Goal: Information Seeking & Learning: Find specific page/section

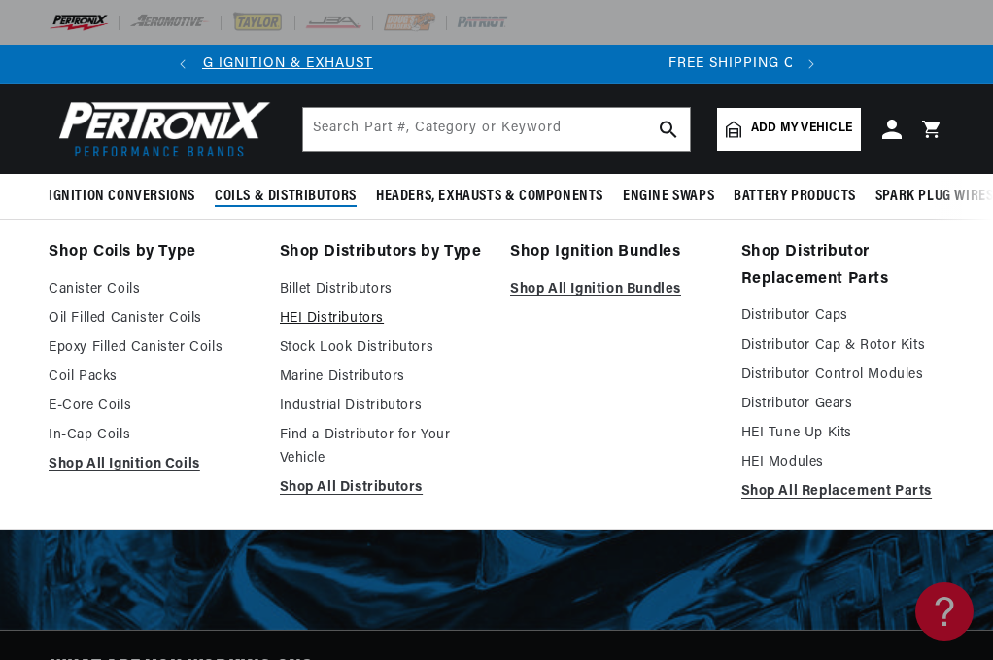
scroll to position [0, 8]
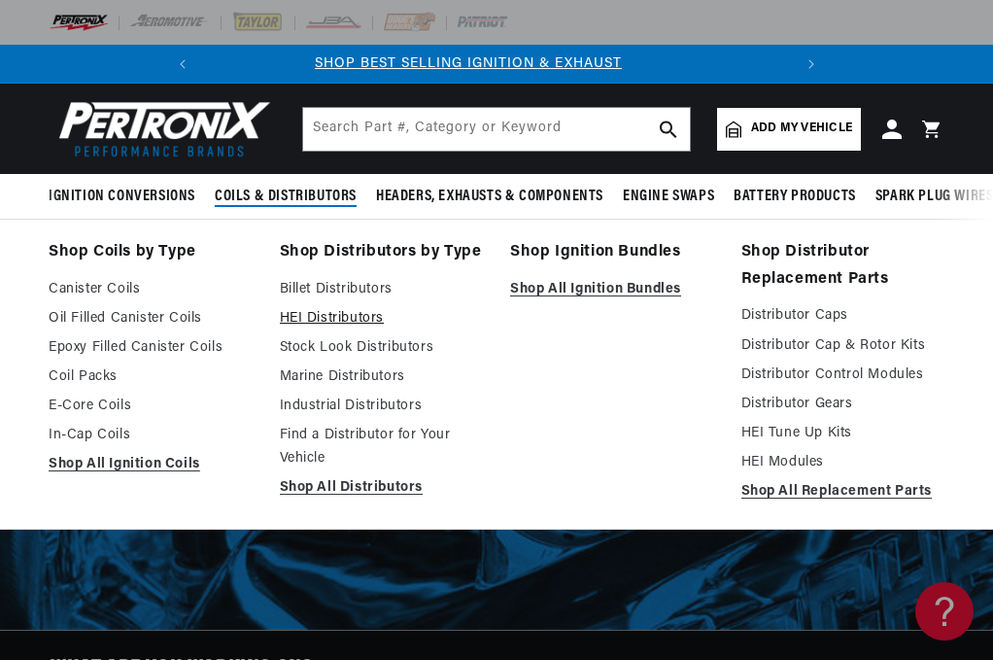
click at [330, 316] on link "HEI Distributors" at bounding box center [382, 318] width 204 height 23
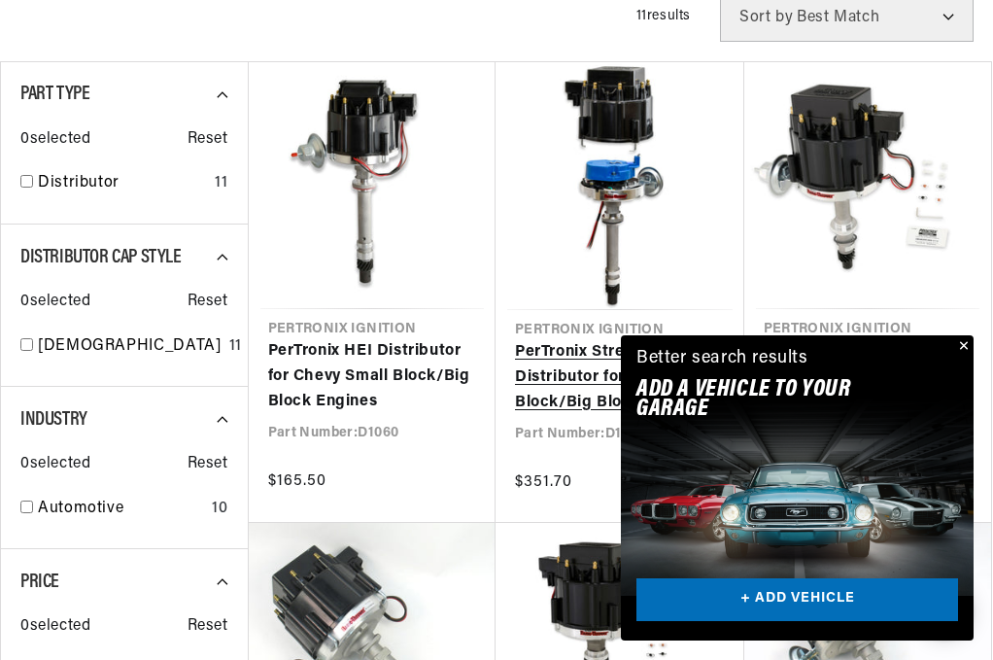
scroll to position [874, 0]
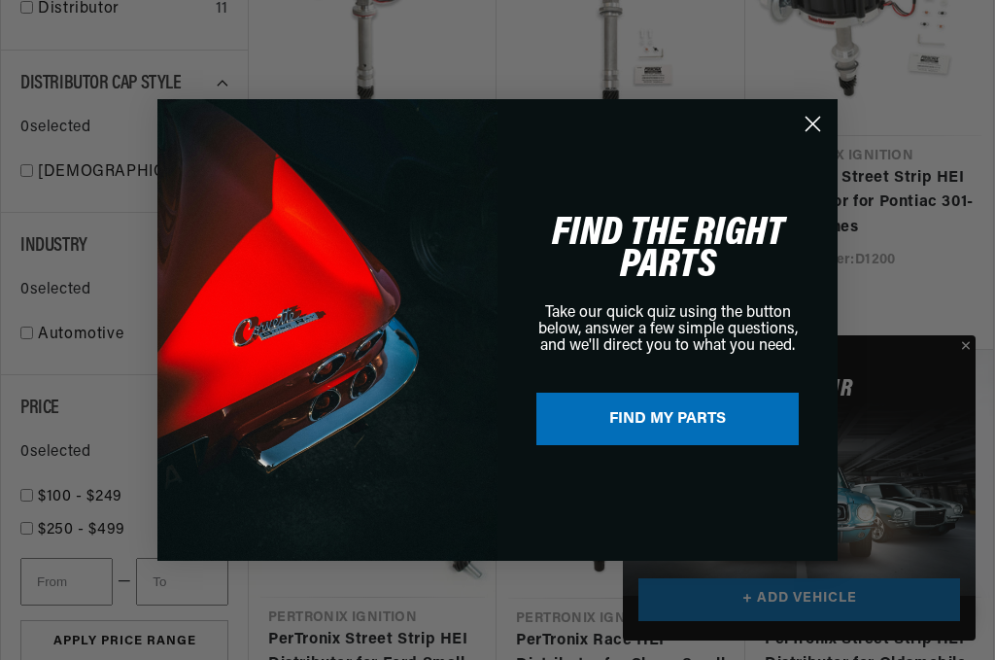
click at [968, 346] on div "Close dialog FIND THE RIGHT PARTS Take our quick quiz using the button below, a…" at bounding box center [497, 330] width 995 height 660
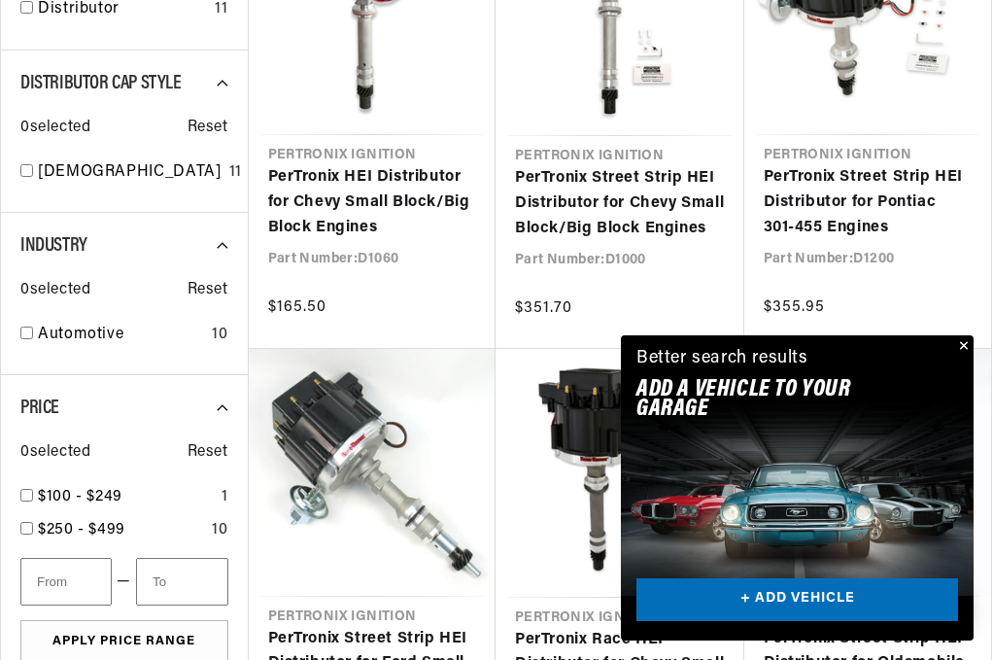
click at [967, 343] on button "Close" at bounding box center [961, 346] width 23 height 23
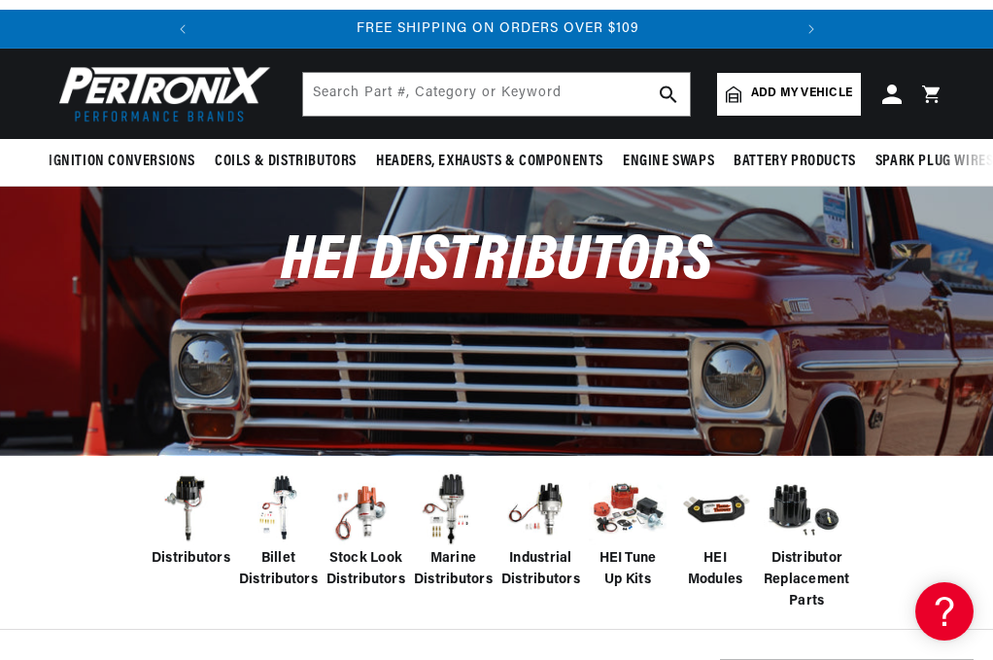
scroll to position [0, 0]
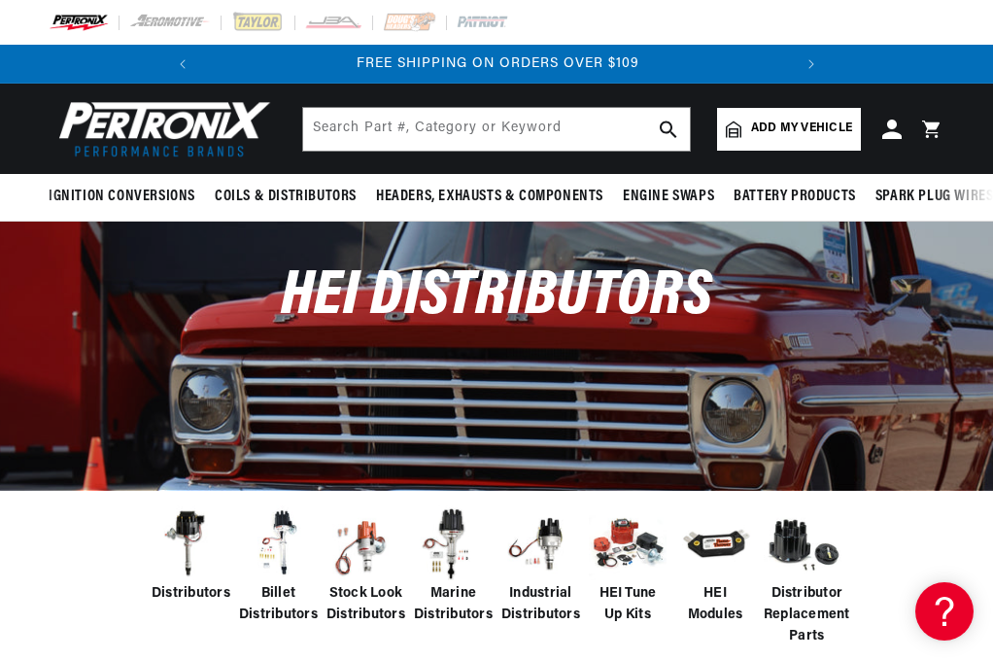
click at [801, 130] on span "Add my vehicle" at bounding box center [801, 128] width 101 height 18
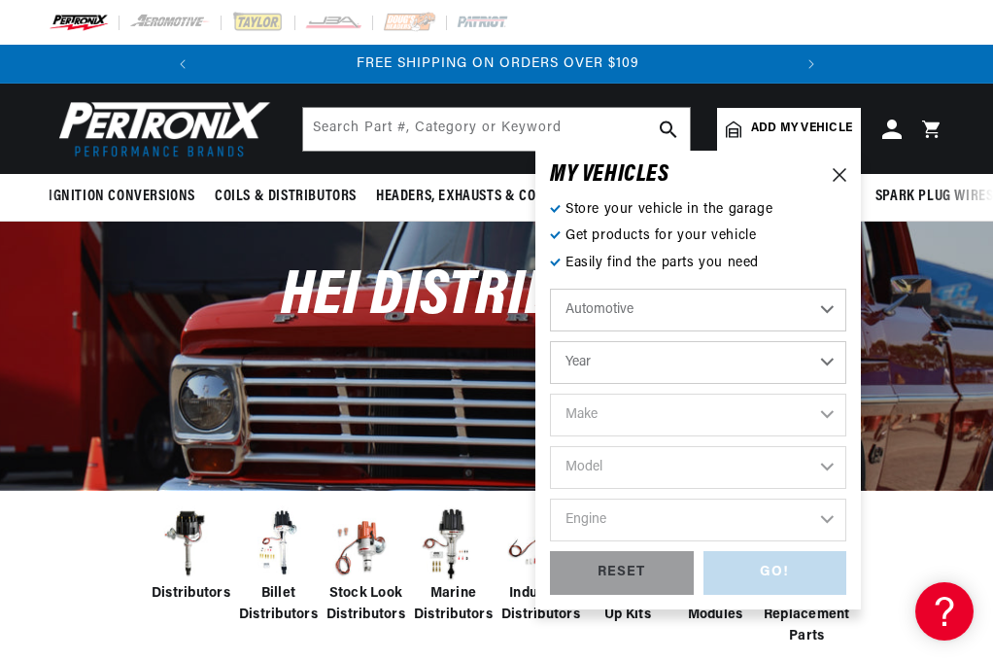
click at [635, 312] on select "Automotive Agricultural Industrial Marine Motorcycle" at bounding box center [698, 310] width 296 height 43
click at [619, 366] on select "Year 2026 2025 2024 2023 2022 2021 2020 2019 2018 2017 2016 2015 2014 2013 2012…" at bounding box center [698, 362] width 296 height 43
select select "1970"
click at [550, 341] on select "Year 2026 2025 2024 2023 2022 2021 2020 2019 2018 2017 2016 2015 2014 2013 2012…" at bounding box center [698, 362] width 296 height 43
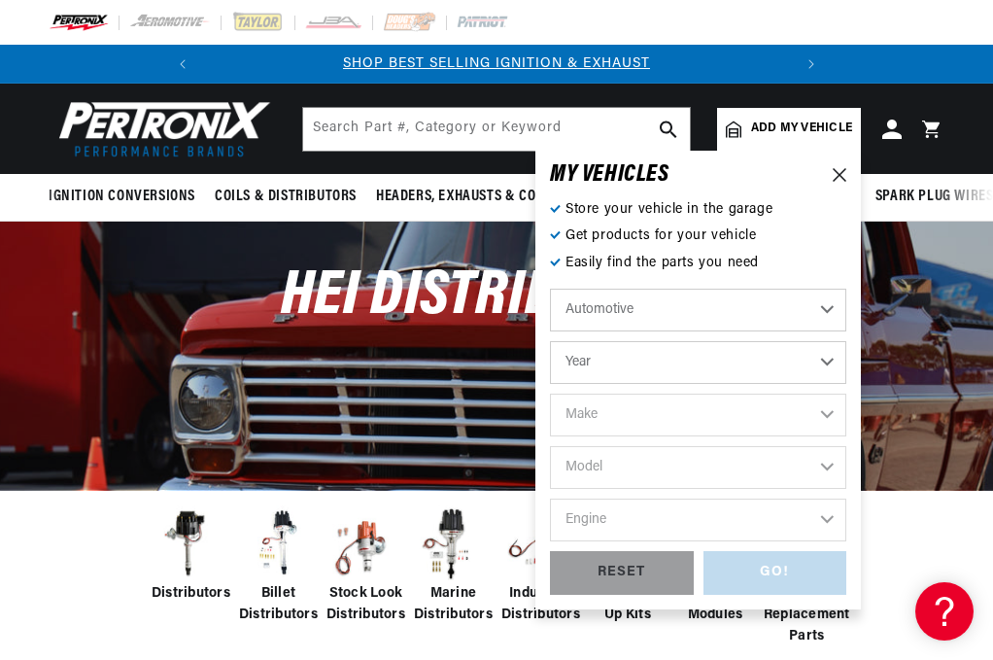
select select "1970"
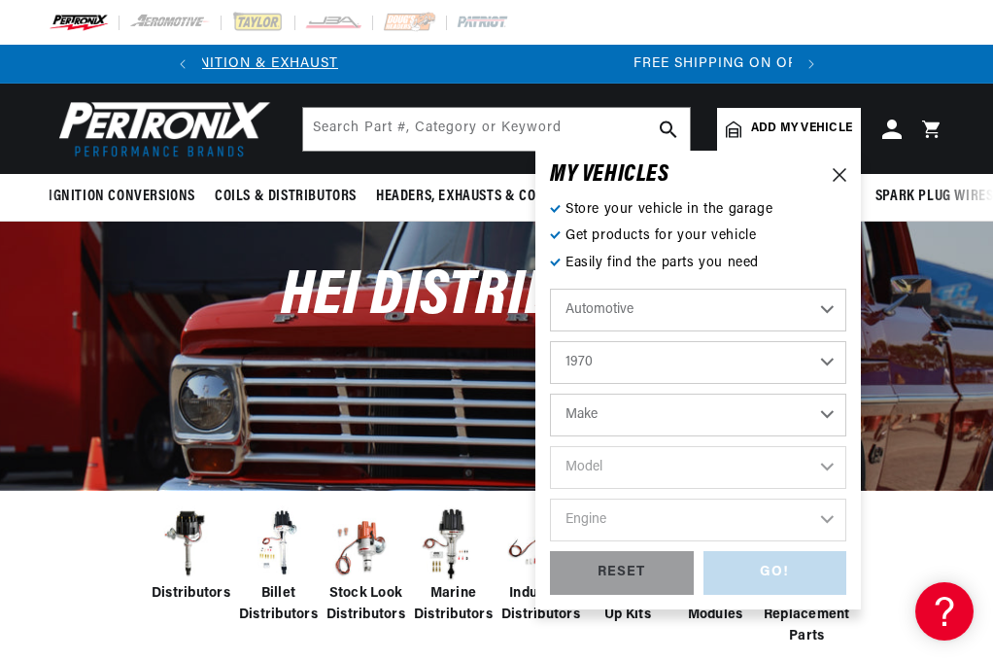
click at [617, 420] on select "Make Alfa Romeo American Motors Aston Martin Audi Austin Austin Healey Avanti B…" at bounding box center [698, 414] width 296 height 43
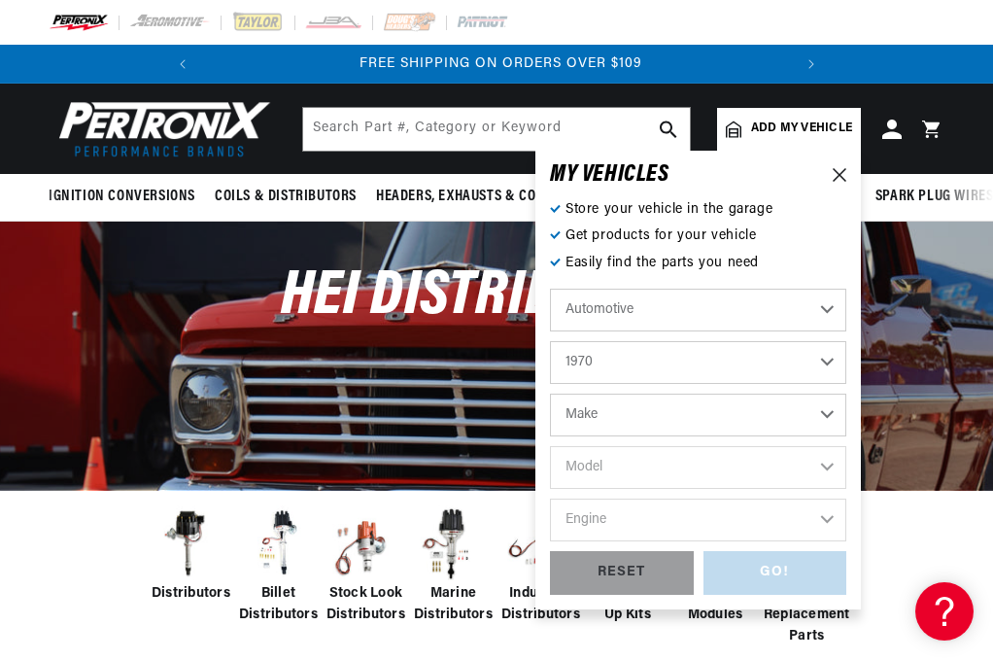
scroll to position [0, 589]
select select "Ford"
click at [550, 393] on select "Make Alfa Romeo American Motors Aston Martin Audi Austin Austin Healey Avanti B…" at bounding box center [698, 414] width 296 height 43
select select "Ford"
click at [608, 469] on select "Model Bronco Country Sedan Country Squire Custom Custom 500 E-100 Econoline E-2…" at bounding box center [698, 467] width 296 height 43
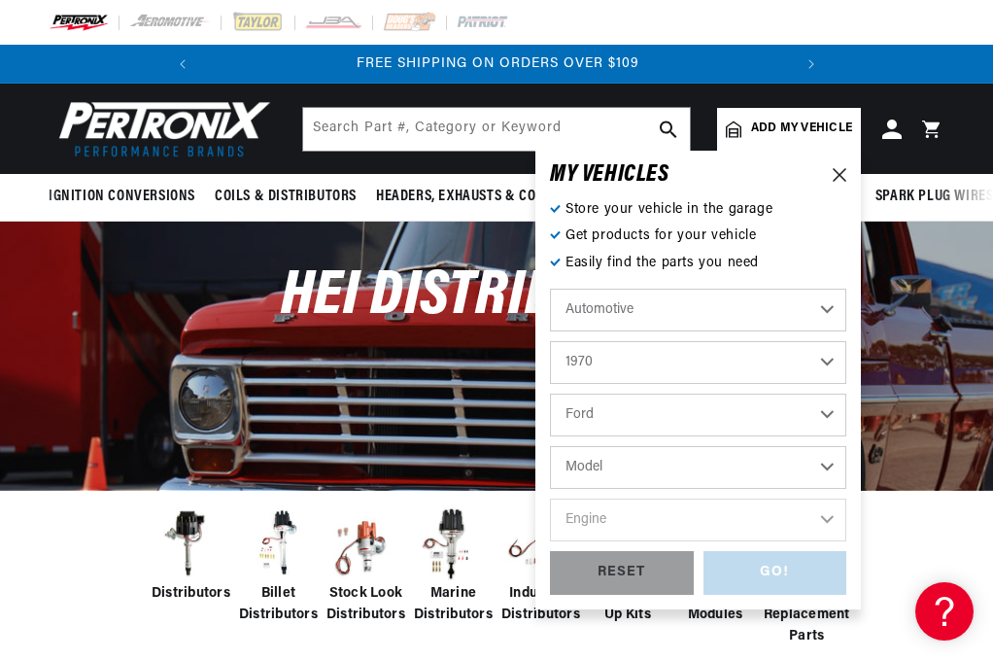
select select "F-350"
click at [550, 446] on select "Model Bronco Country Sedan Country Squire Custom Custom 500 E-100 Econoline E-2…" at bounding box center [698, 467] width 296 height 43
select select "F-350"
click at [606, 518] on select "Engine 302cid / 5.0L 360cid / 5.9L 390cid / 6.4L" at bounding box center [698, 519] width 296 height 43
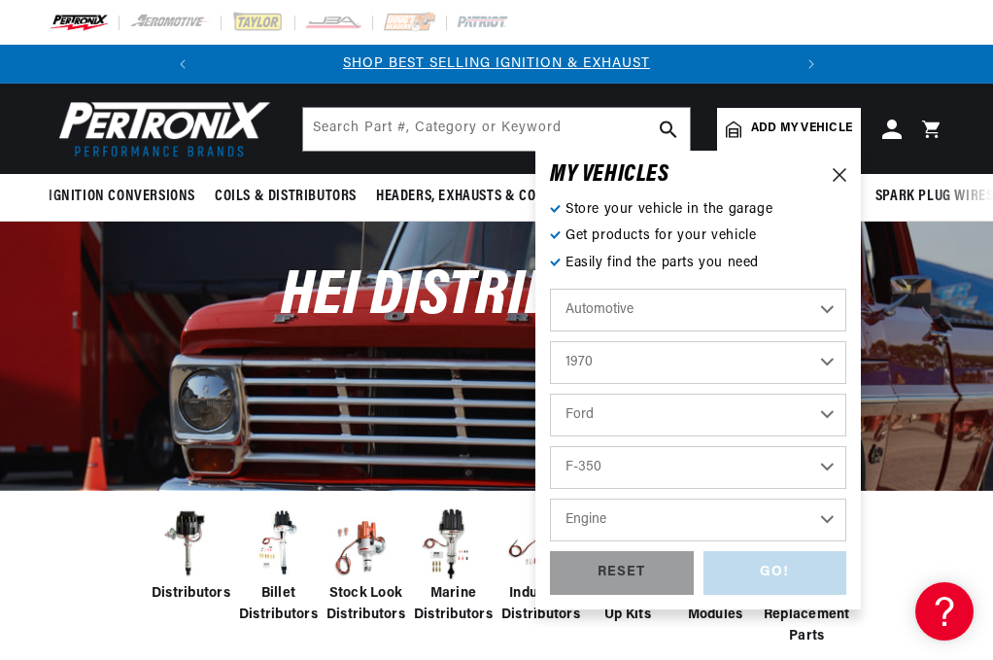
click at [592, 365] on select "2026 2025 2024 2023 2022 2021 2020 2019 2018 2017 2016 2015 2014 2013 2012 2011…" at bounding box center [698, 362] width 296 height 43
click at [550, 341] on select "2026 2025 2024 2023 2022 2021 2020 2019 2018 2017 2016 2015 2014 2013 2012 2011…" at bounding box center [698, 362] width 296 height 43
click at [610, 522] on select "Engine 302cid / 5.0L 360cid / 5.9L 390cid / 6.4L 460cid / 7.5L" at bounding box center [698, 519] width 296 height 43
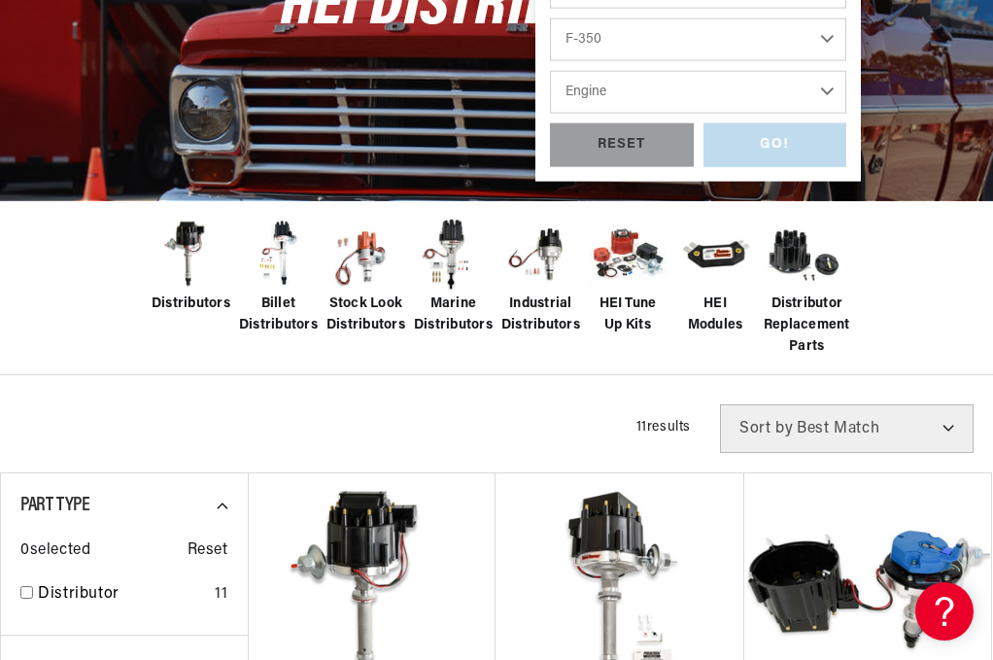
scroll to position [291, 0]
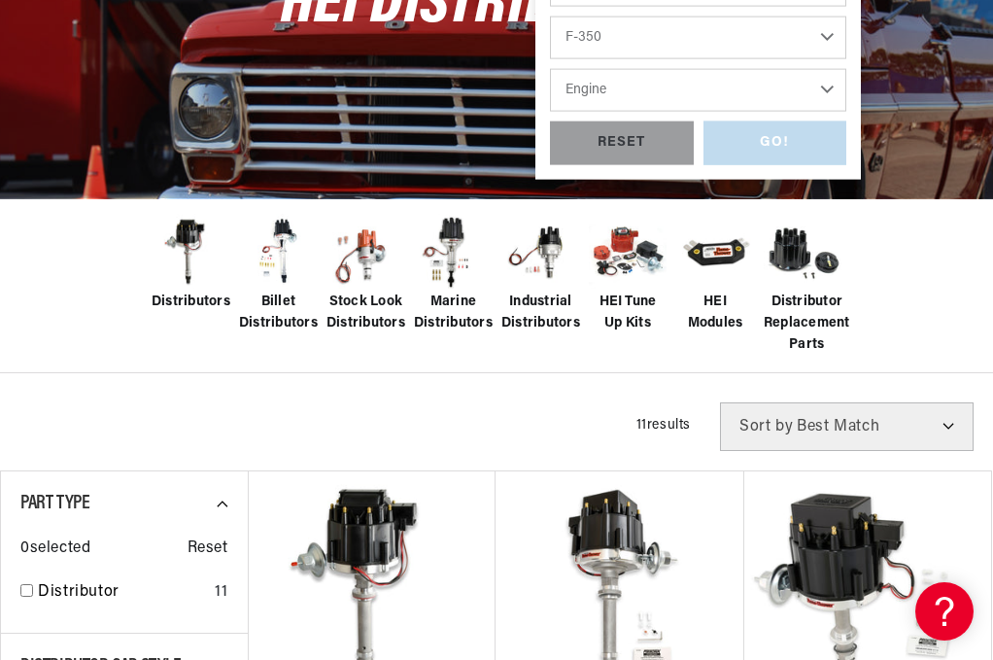
click at [618, 87] on select "Engine 302cid / 5.0L 360cid / 5.9L 390cid / 6.4L 460cid / 7.5L" at bounding box center [698, 90] width 296 height 43
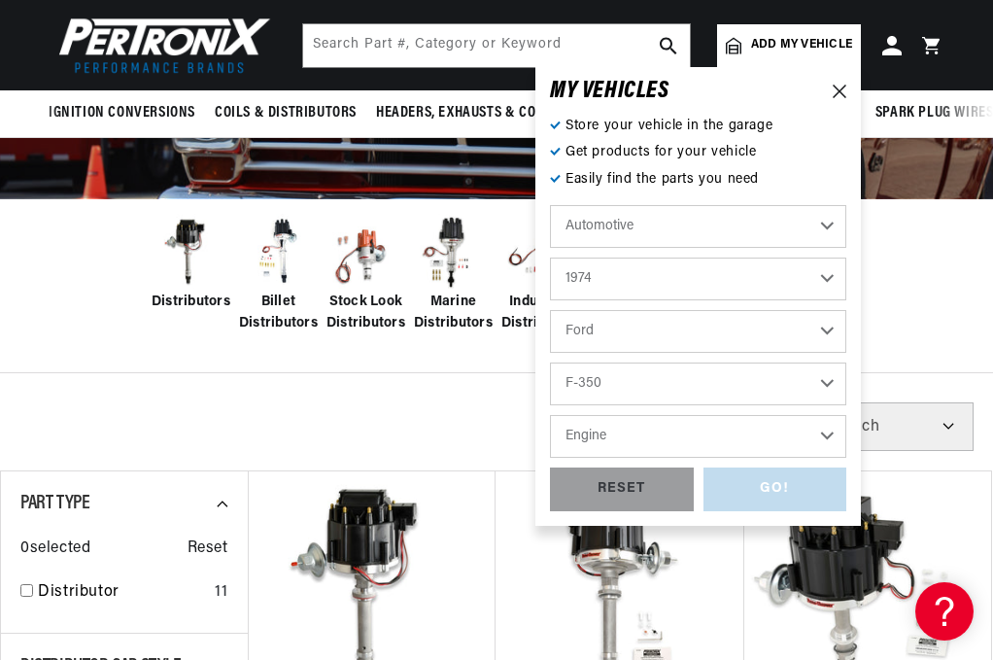
scroll to position [0, 0]
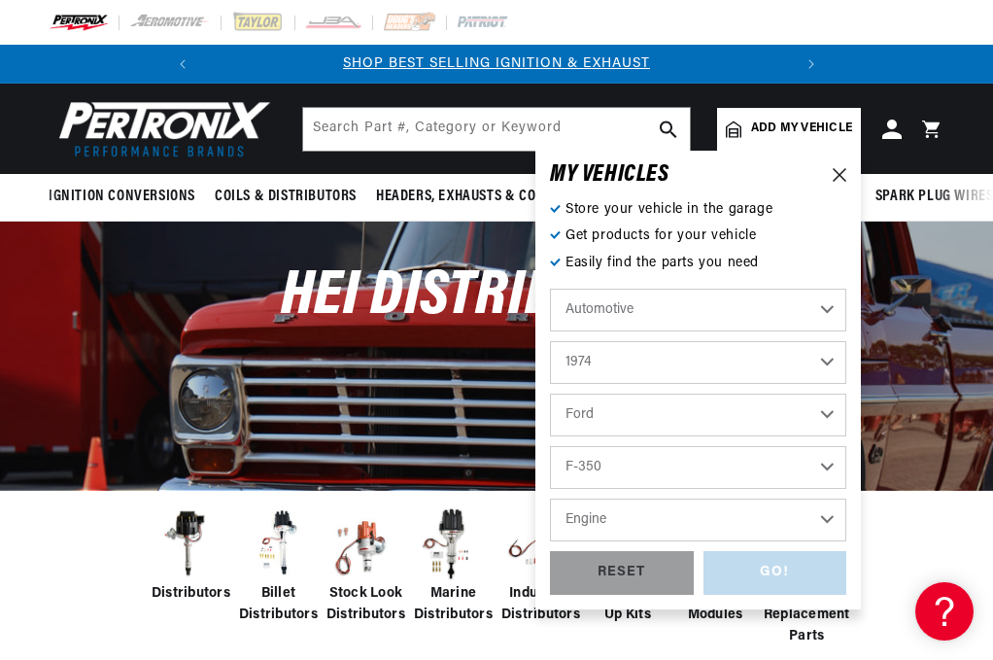
click at [622, 361] on select "2026 2025 2024 2023 2022 2021 2020 2019 2018 2017 2016 2015 2014 2013 2012 2011…" at bounding box center [698, 362] width 296 height 43
click at [550, 341] on select "2026 2025 2024 2023 2022 2021 2020 2019 2018 2017 2016 2015 2014 2013 2012 2011…" at bounding box center [698, 362] width 296 height 43
select select "1980"
click at [609, 471] on select "Bronco E-100 Econoline E-100 Econoline Club Wagon E-150 Econoline E-150 Econoli…" at bounding box center [698, 467] width 296 height 43
click at [550, 446] on select "Bronco E-100 Econoline E-100 Econoline Club Wagon E-150 Econoline E-150 Econoli…" at bounding box center [698, 467] width 296 height 43
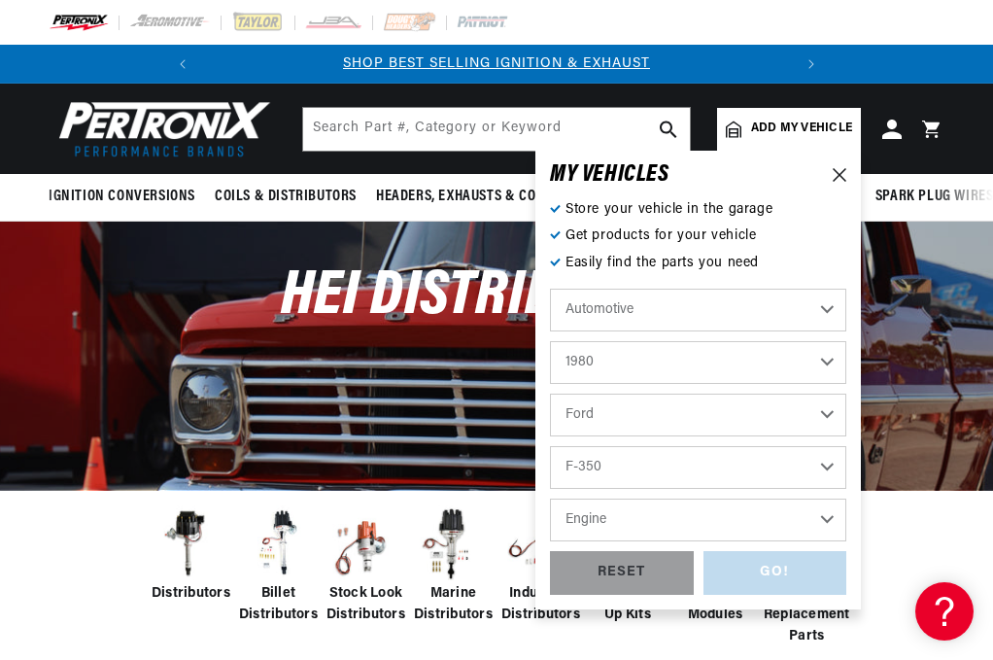
select select "F-250"
click at [613, 515] on select "Engine 4.9L 5.0L 5.8L 6.6L 7.5L" at bounding box center [698, 519] width 296 height 43
select select "6.6L"
click at [550, 498] on select "Engine 4.9L 5.0L 5.8L 6.6L 7.5L" at bounding box center [698, 519] width 296 height 43
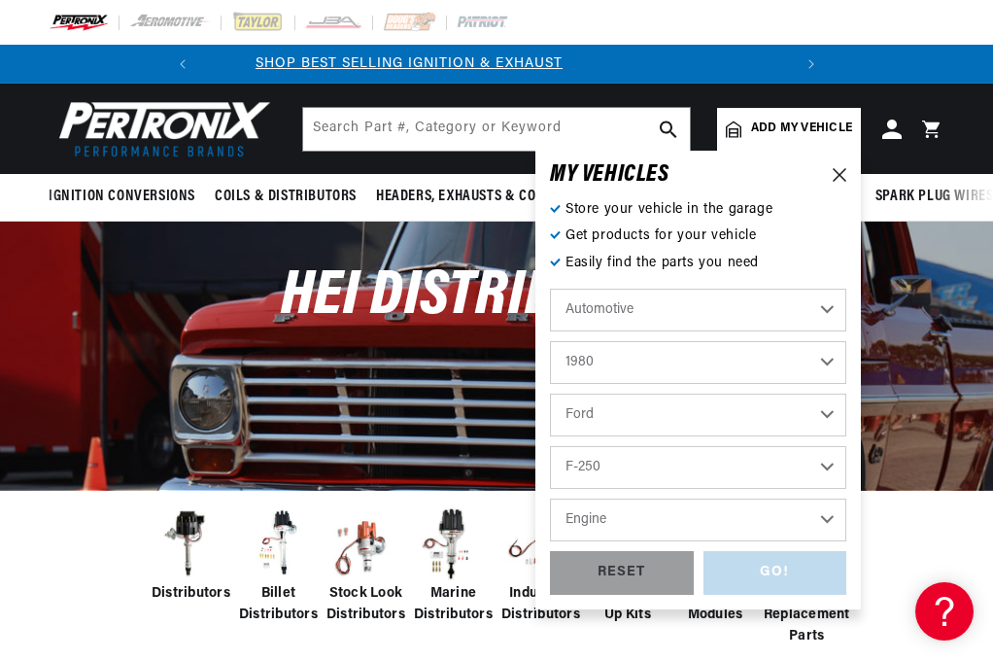
scroll to position [0, 0]
select select "6.6L"
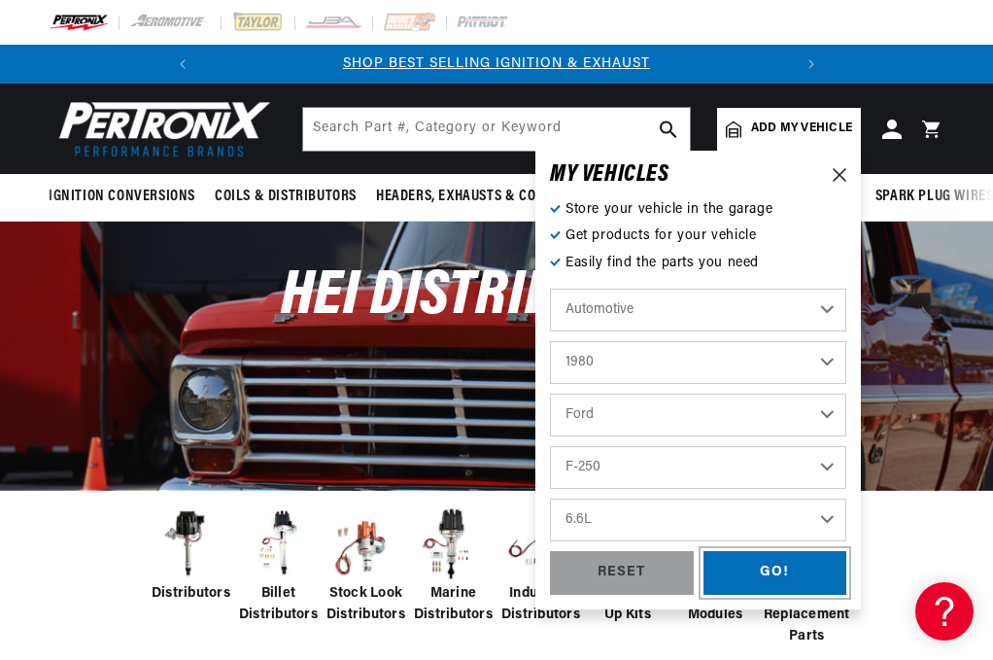
click at [786, 574] on div "GO!" at bounding box center [775, 573] width 144 height 44
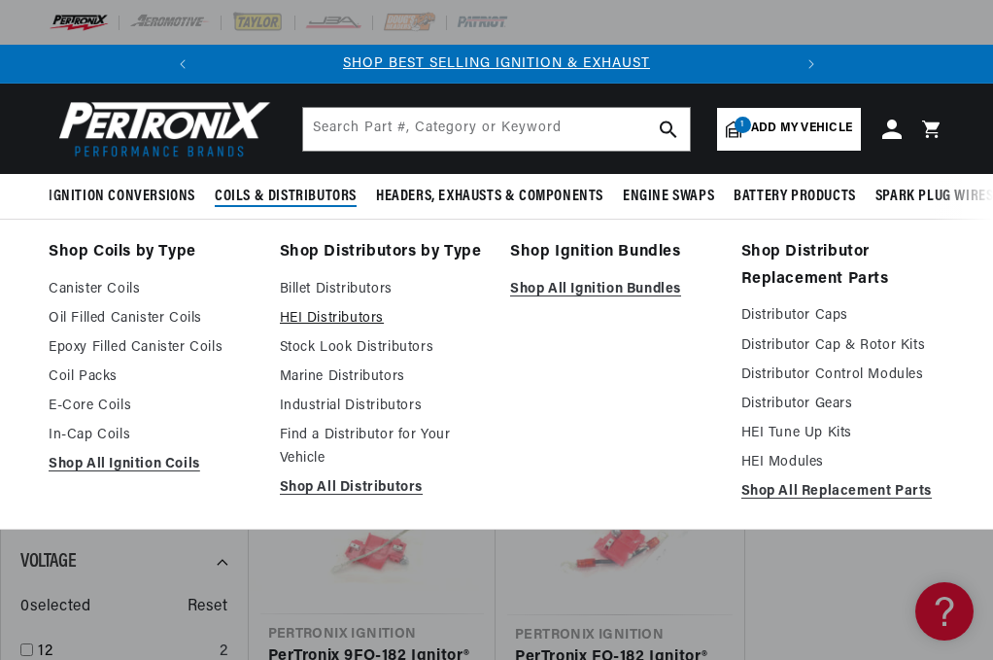
click at [340, 317] on link "HEI Distributors" at bounding box center [382, 318] width 204 height 23
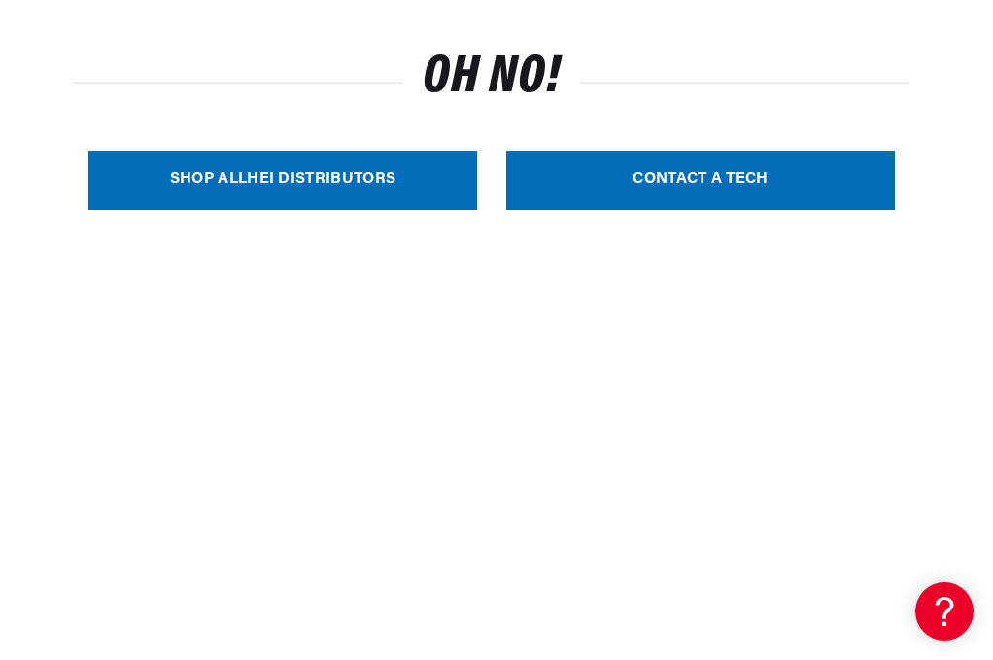
click at [320, 180] on link "SHOP ALL HEI Distributors" at bounding box center [282, 180] width 389 height 59
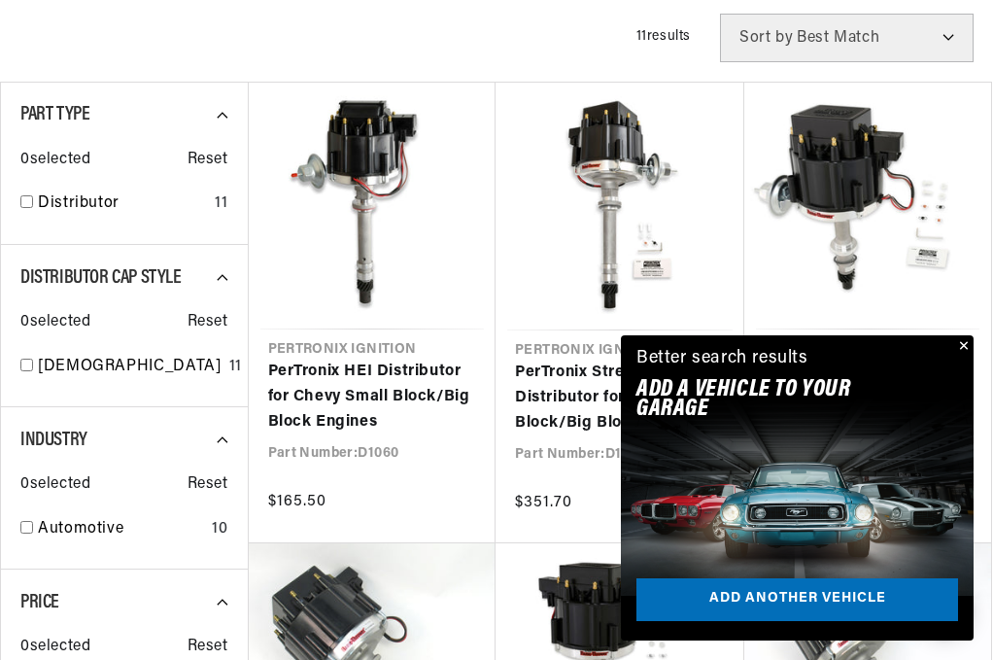
click at [963, 344] on button "Close" at bounding box center [961, 346] width 23 height 23
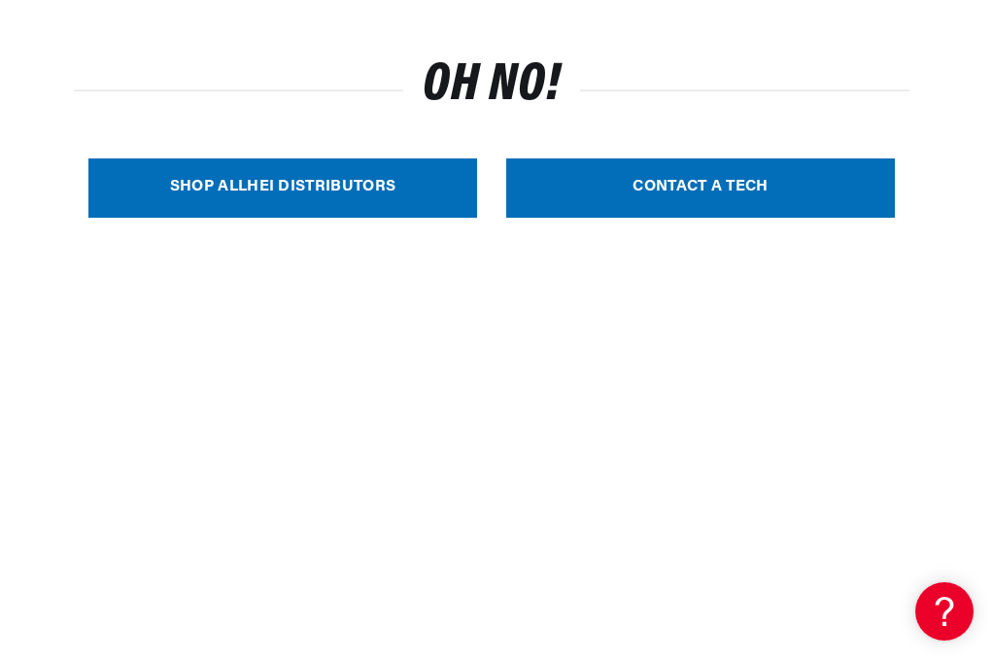
scroll to position [680, 0]
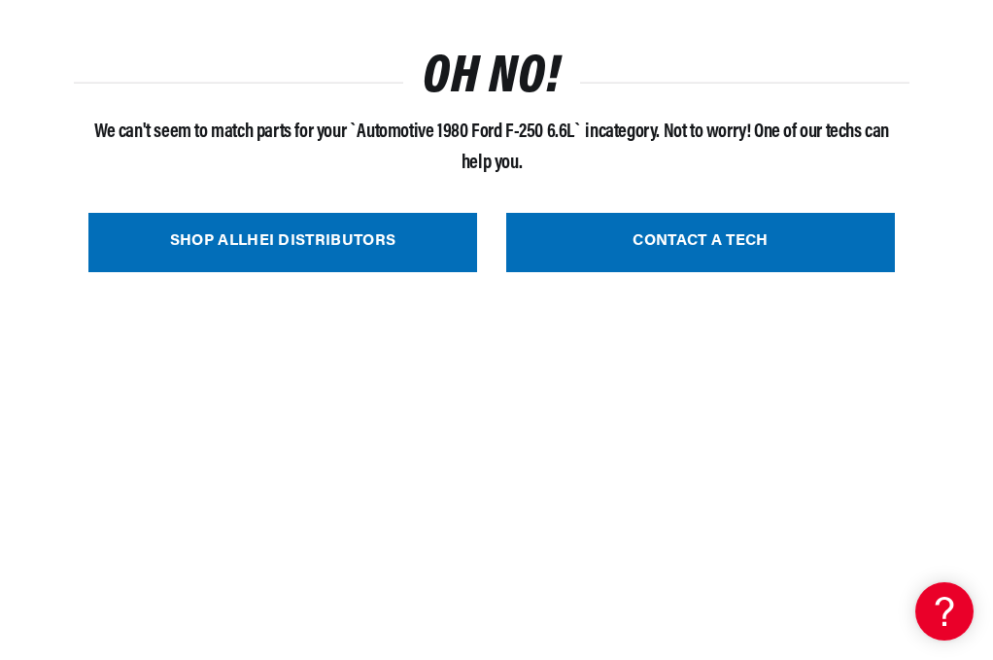
scroll to position [653, 0]
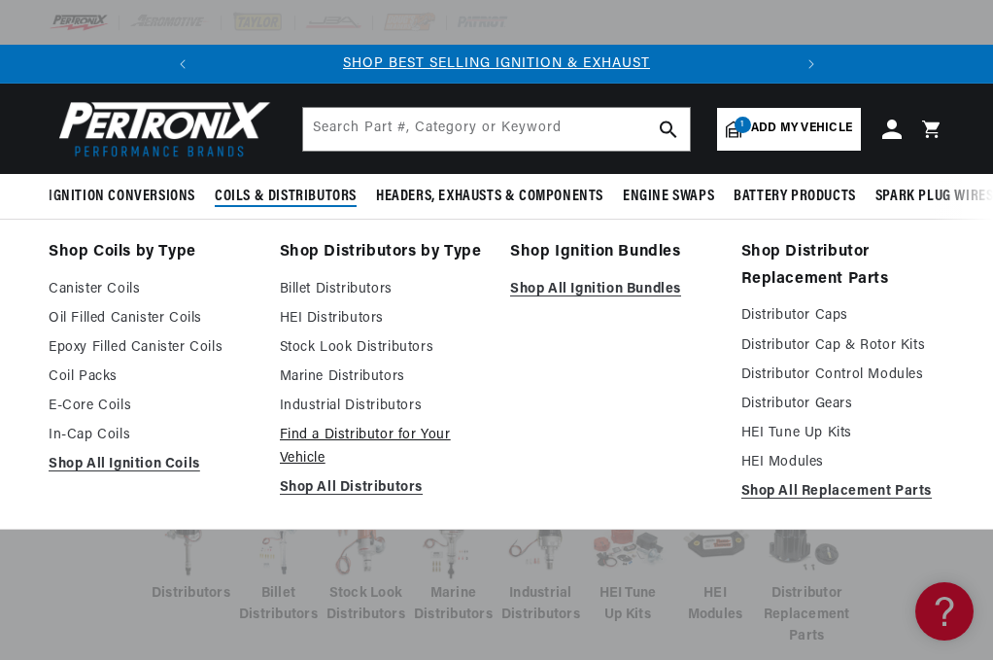
click at [344, 436] on link "Find a Distributor for Your Vehicle" at bounding box center [382, 447] width 204 height 47
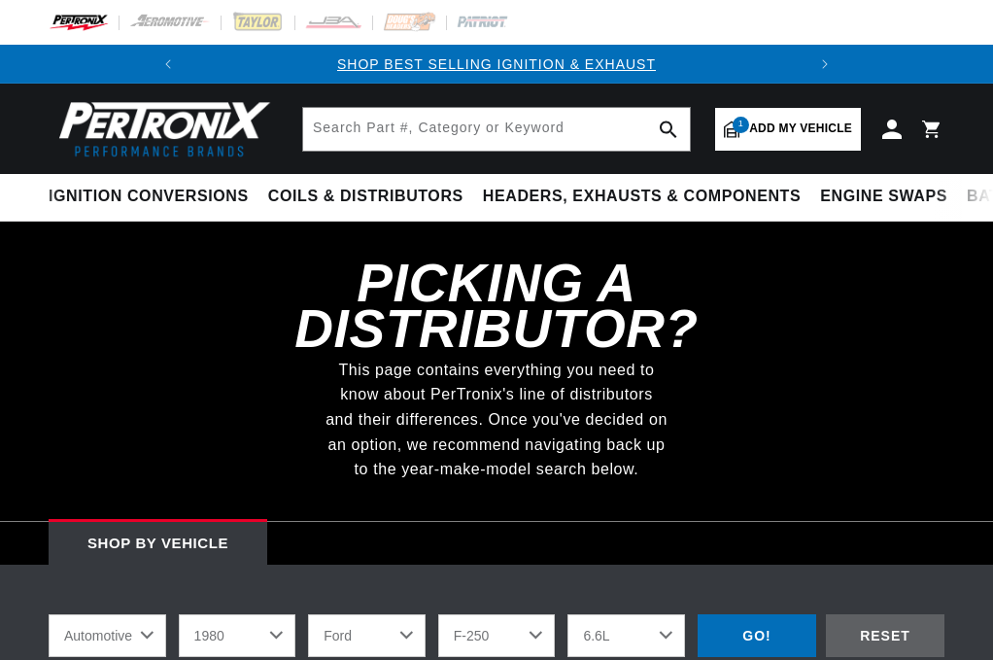
select select "1980"
select select "Ford"
select select "F-250"
select select "6.6L"
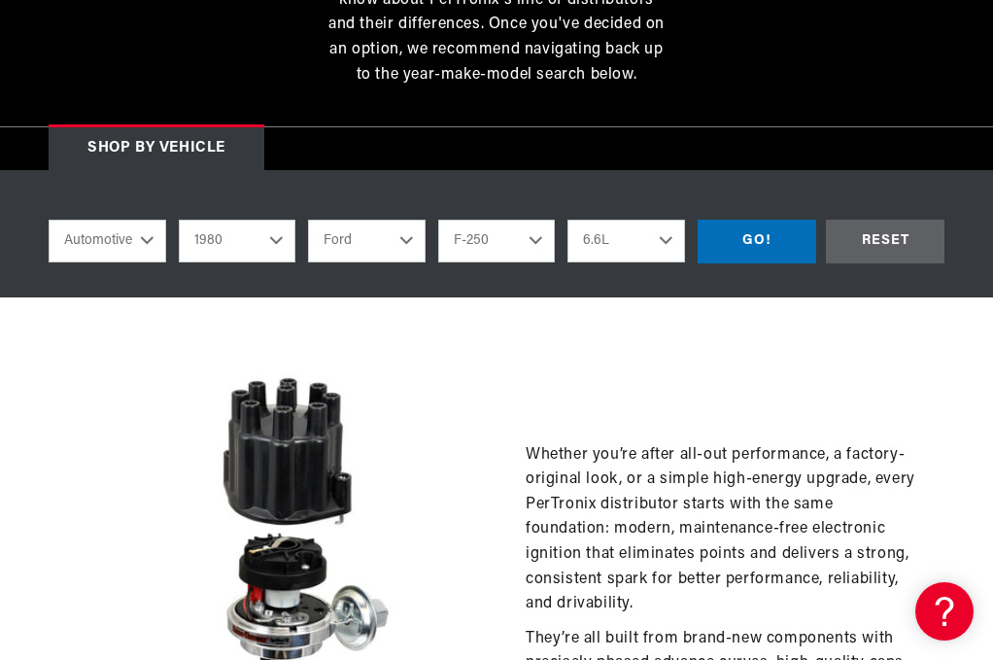
scroll to position [389, 0]
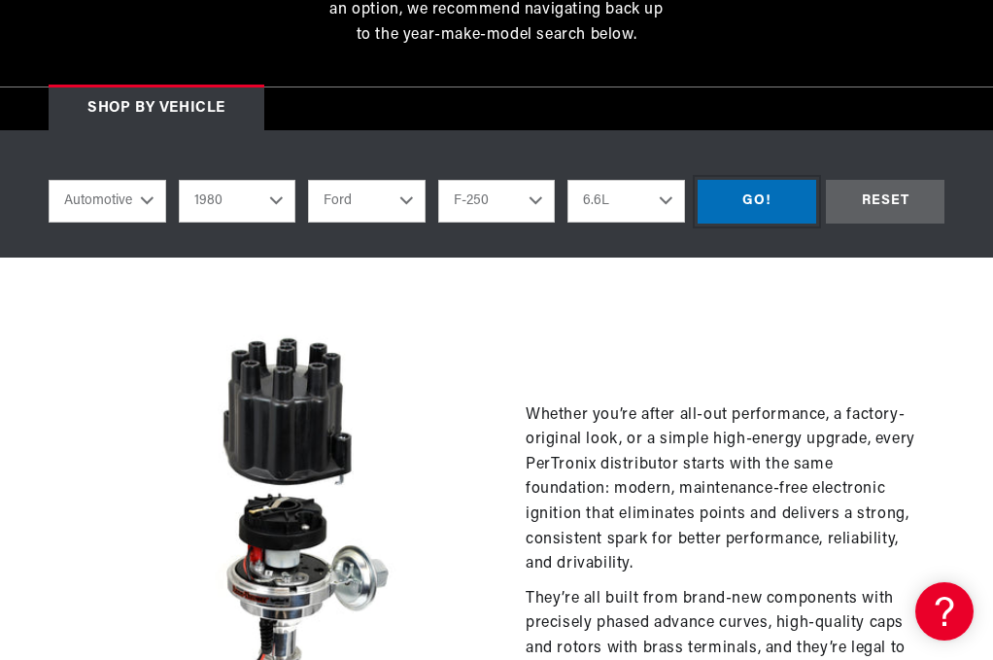
click at [777, 209] on div "GO!" at bounding box center [757, 202] width 119 height 44
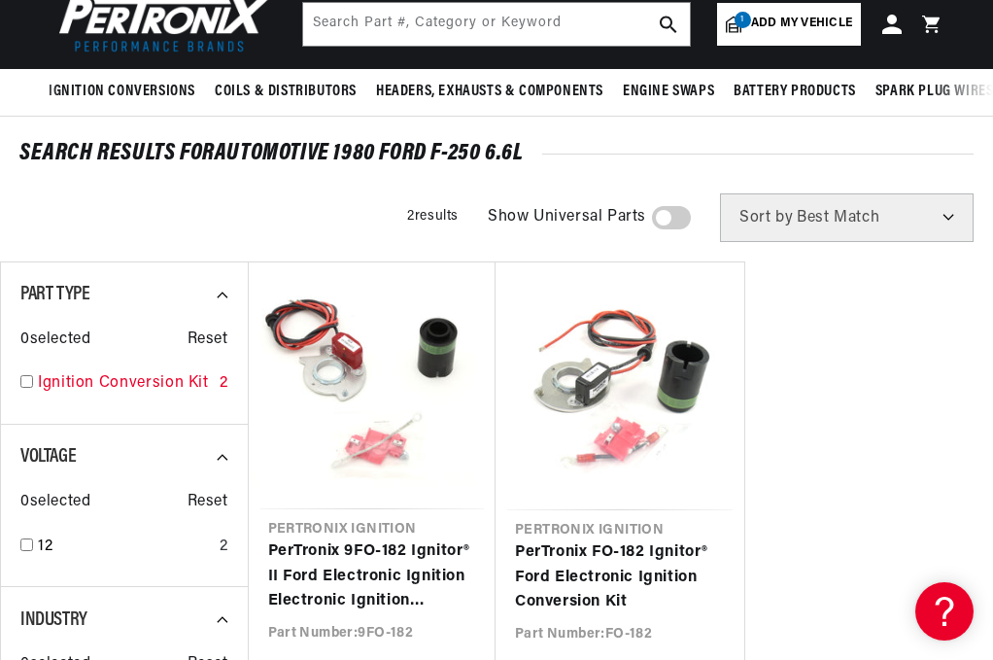
scroll to position [291, 0]
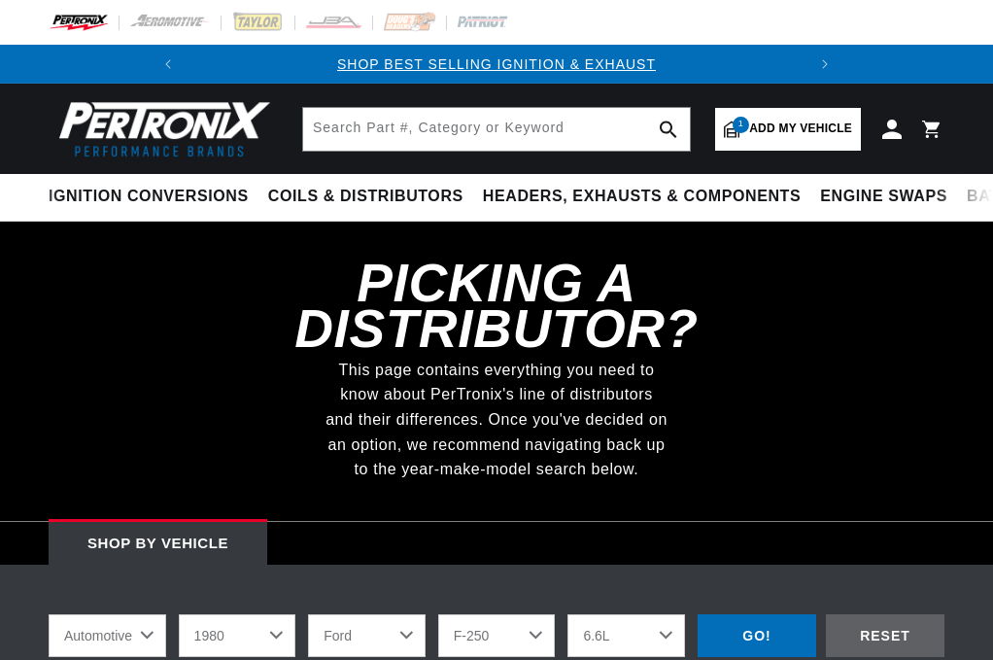
select select "1980"
select select "Ford"
select select "F-250"
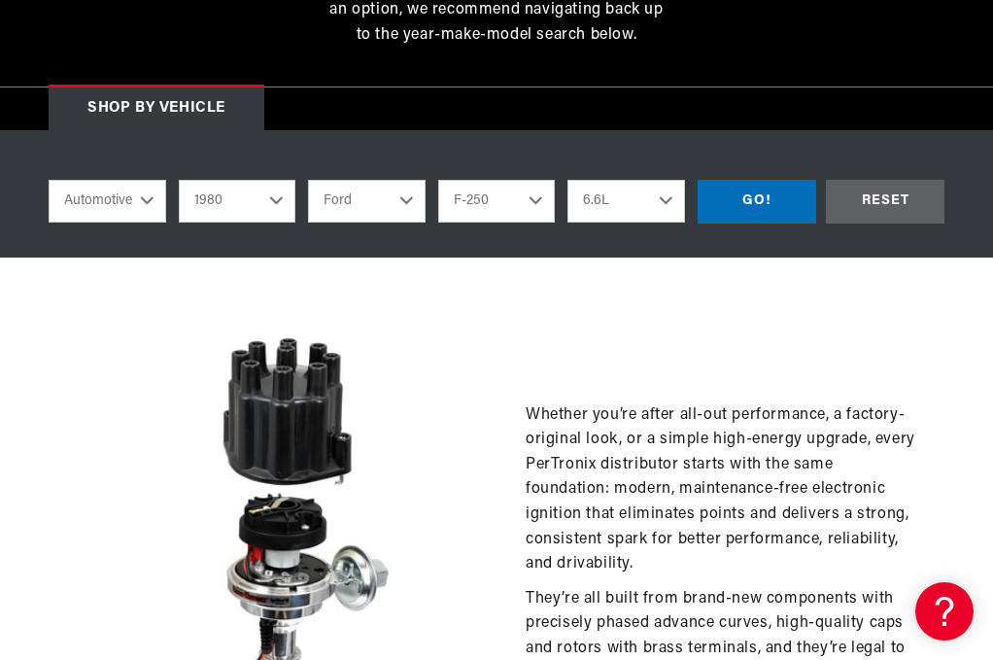
click at [615, 206] on select "4.9L 5.0L 5.8L 6.6L 7.5L" at bounding box center [626, 201] width 118 height 43
click at [567, 182] on select "4.9L 5.0L 5.8L 6.6L 7.5L" at bounding box center [626, 201] width 118 height 43
select select "5.8L"
click at [733, 197] on div "GO!" at bounding box center [757, 202] width 119 height 44
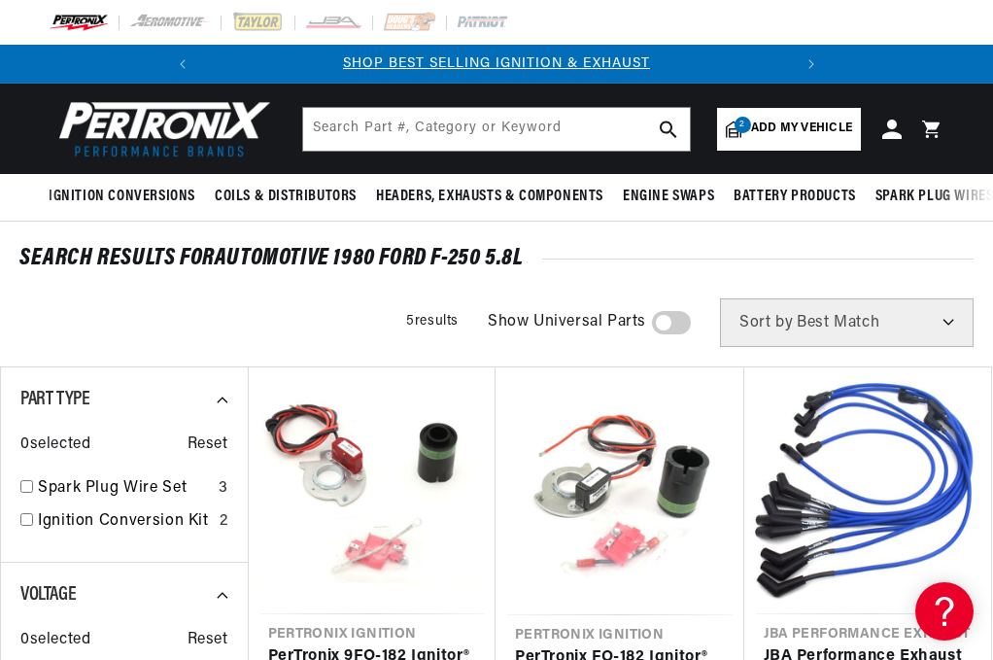
scroll to position [0, 589]
